Goal: Task Accomplishment & Management: Complete application form

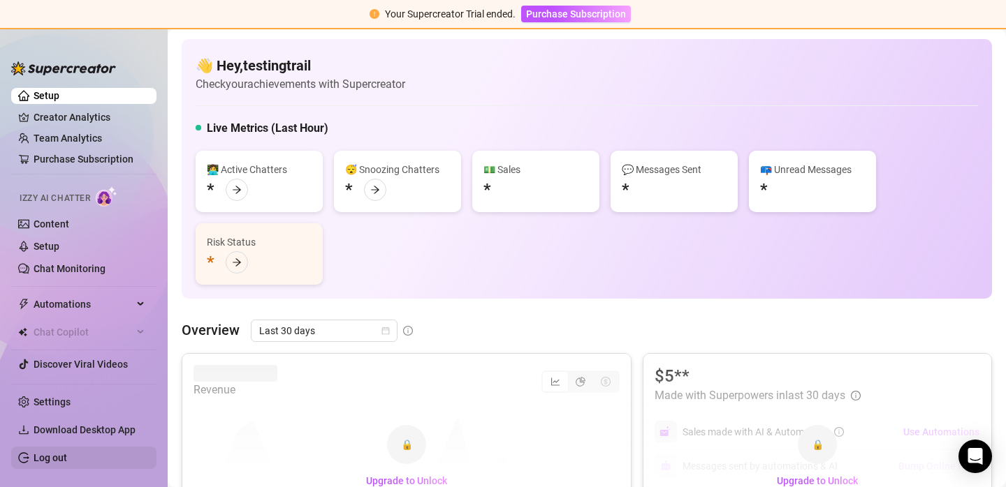
click at [67, 462] on link "Log out" at bounding box center [51, 458] width 34 height 11
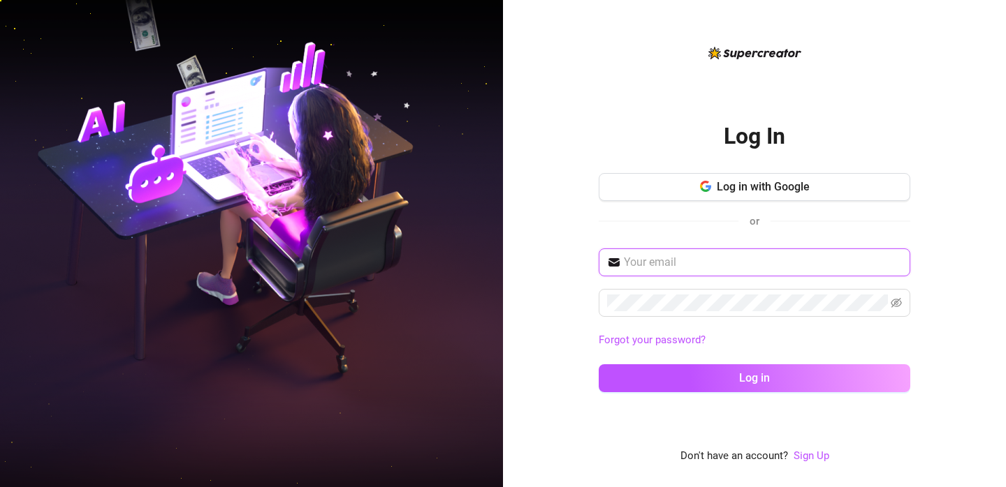
type input "[EMAIL_ADDRESS][DOMAIN_NAME]"
click at [812, 459] on link "Sign Up" at bounding box center [811, 456] width 36 height 13
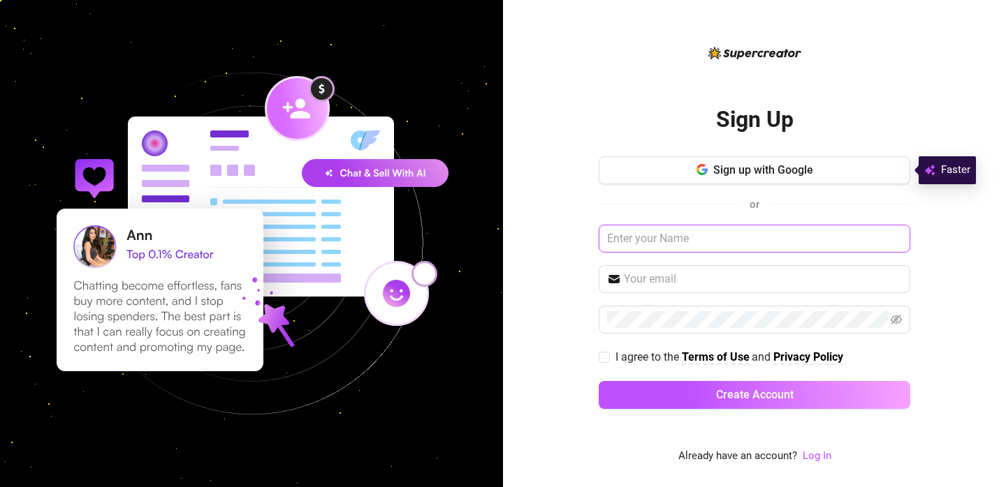
click at [742, 240] on input "text" at bounding box center [754, 239] width 311 height 28
type input "jdsipjp"
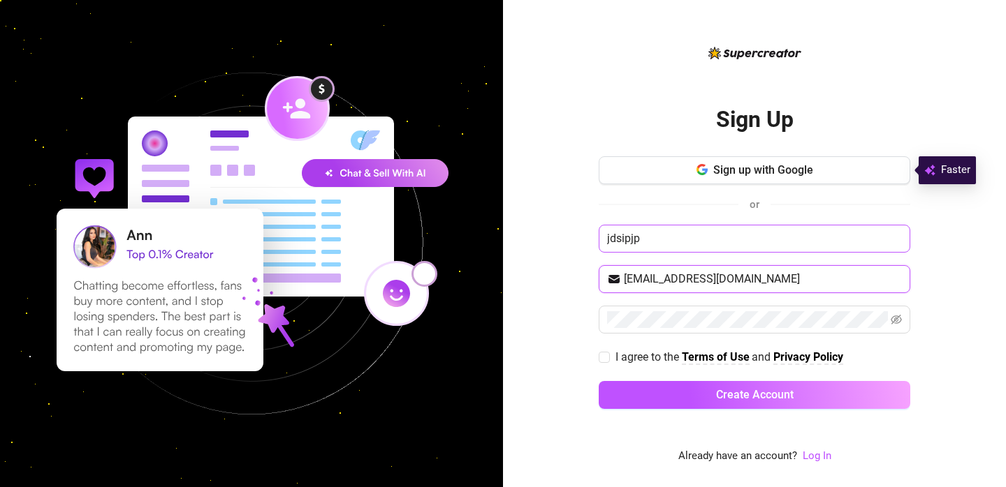
type input "[EMAIL_ADDRESS][DOMAIN_NAME]"
click at [599, 360] on input "I agree to the Terms of Use and Privacy Policy" at bounding box center [604, 357] width 10 height 10
checkbox input "true"
click at [682, 379] on div "Sign up with Google or jdsipjp [EMAIL_ADDRESS][DOMAIN_NAME] I agree to the Term…" at bounding box center [754, 288] width 311 height 265
click at [682, 380] on div "Sign up with Google or jdsipjp [EMAIL_ADDRESS][DOMAIN_NAME] I agree to the Term…" at bounding box center [754, 288] width 311 height 265
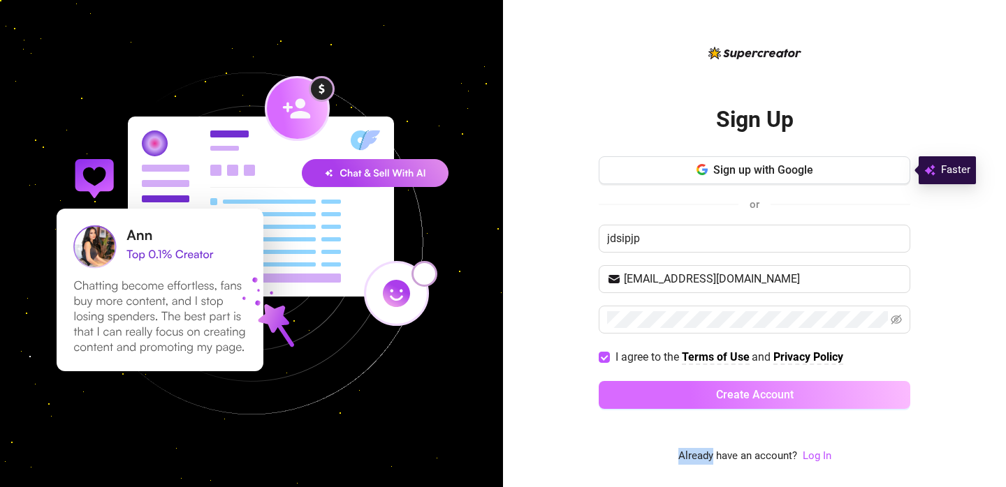
click at [689, 383] on button "Create Account" at bounding box center [754, 395] width 311 height 28
